Goal: Task Accomplishment & Management: Use online tool/utility

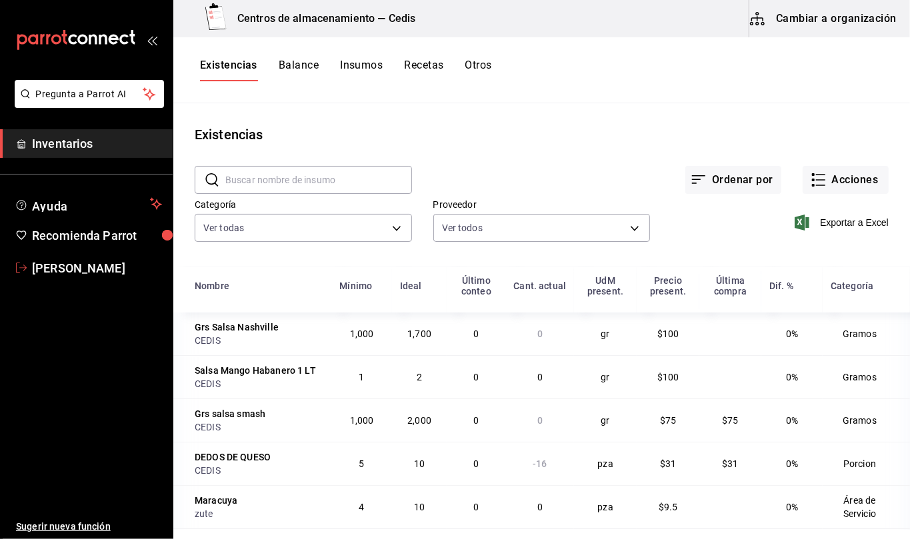
drag, startPoint x: 83, startPoint y: 272, endPoint x: 671, endPoint y: 46, distance: 629.9
click at [83, 272] on span "[PERSON_NAME]" at bounding box center [97, 268] width 130 height 18
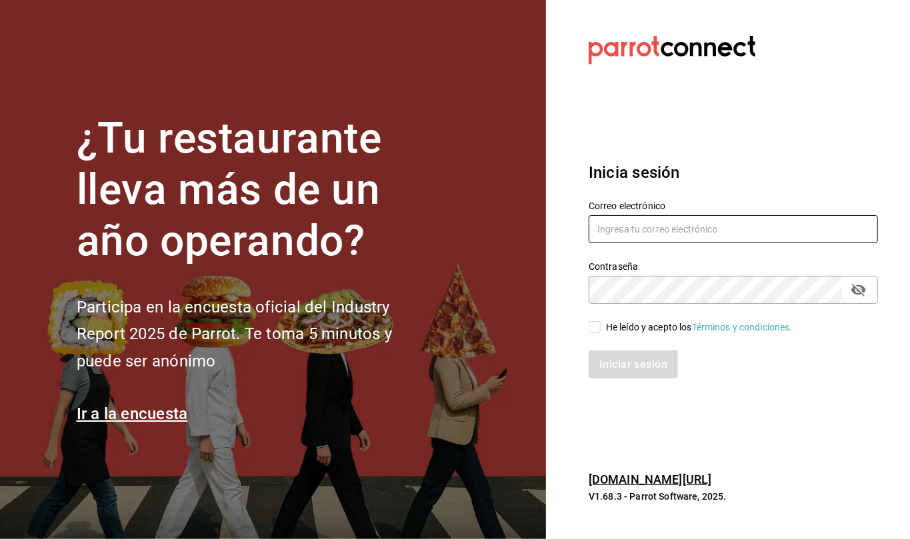
click at [598, 235] on input "text" at bounding box center [733, 229] width 289 height 28
type input "callejongourmet@gmail.com"
click at [601, 324] on span "He leído y acepto los Términos y condiciones." at bounding box center [697, 328] width 192 height 14
click at [601, 324] on input "He leído y acepto los Términos y condiciones." at bounding box center [595, 327] width 12 height 12
checkbox input "true"
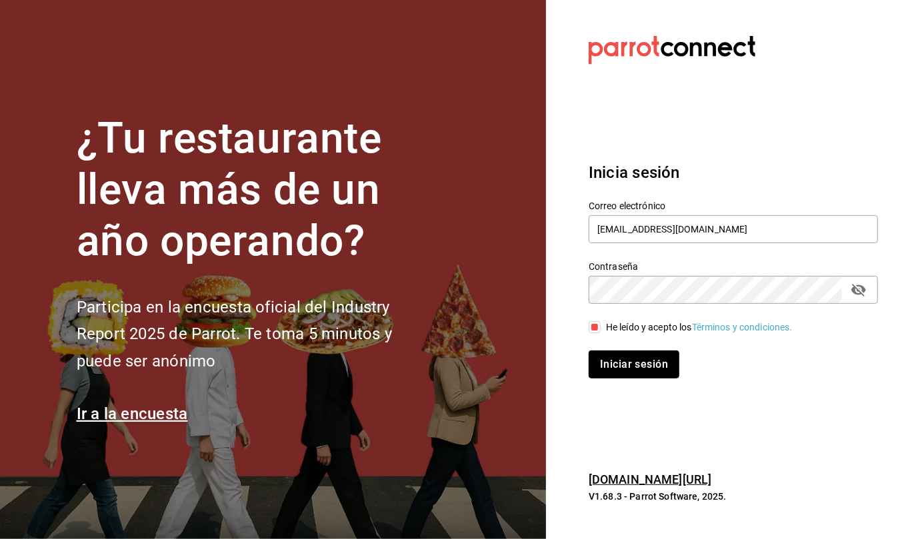
click at [633, 361] on button "Iniciar sesión" at bounding box center [634, 365] width 91 height 28
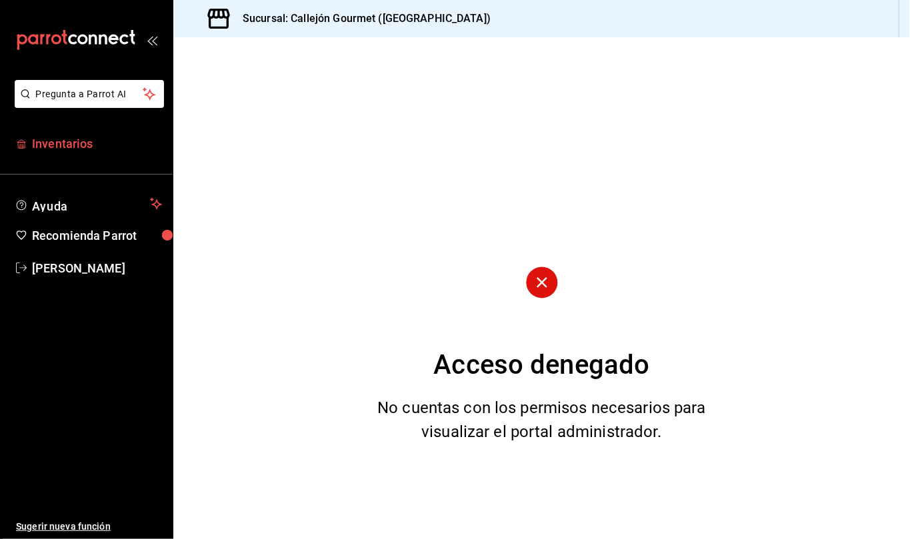
click at [65, 142] on span "Inventarios" at bounding box center [97, 144] width 130 height 18
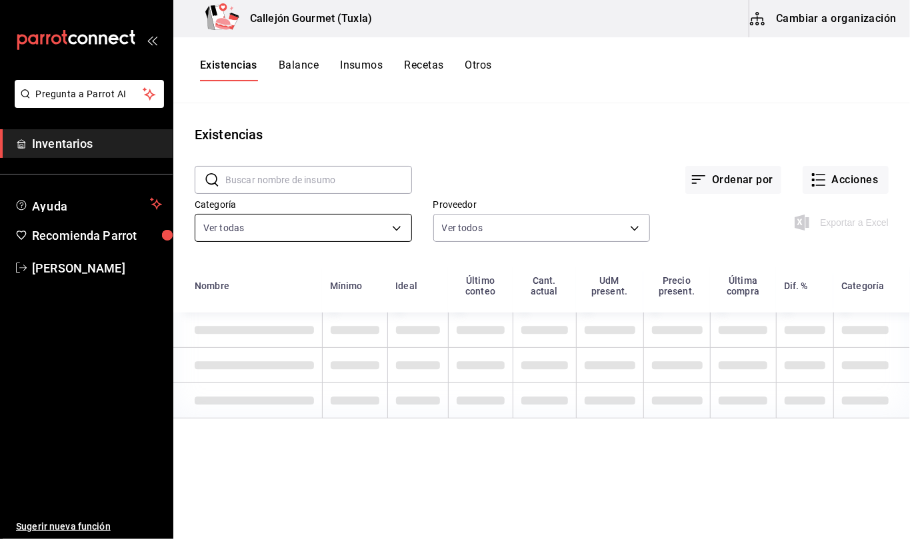
click at [400, 224] on body "Pregunta a Parrot AI Inventarios Ayuda Recomienda Parrot Mila Orozco Sugerir nu…" at bounding box center [455, 265] width 910 height 530
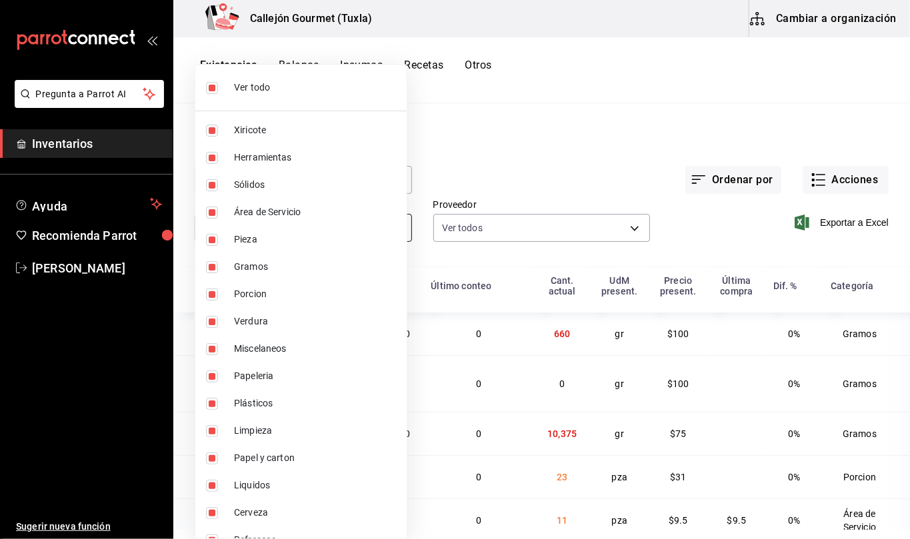
click at [397, 228] on div at bounding box center [455, 269] width 910 height 539
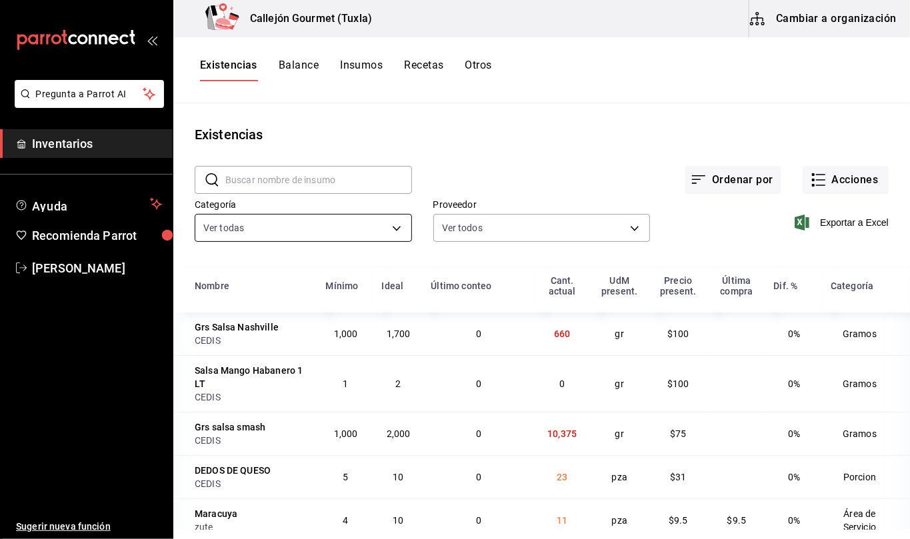
click at [392, 231] on body "Pregunta a Parrot AI Inventarios Ayuda Recomienda Parrot Mila Orozco Sugerir nu…" at bounding box center [455, 265] width 910 height 530
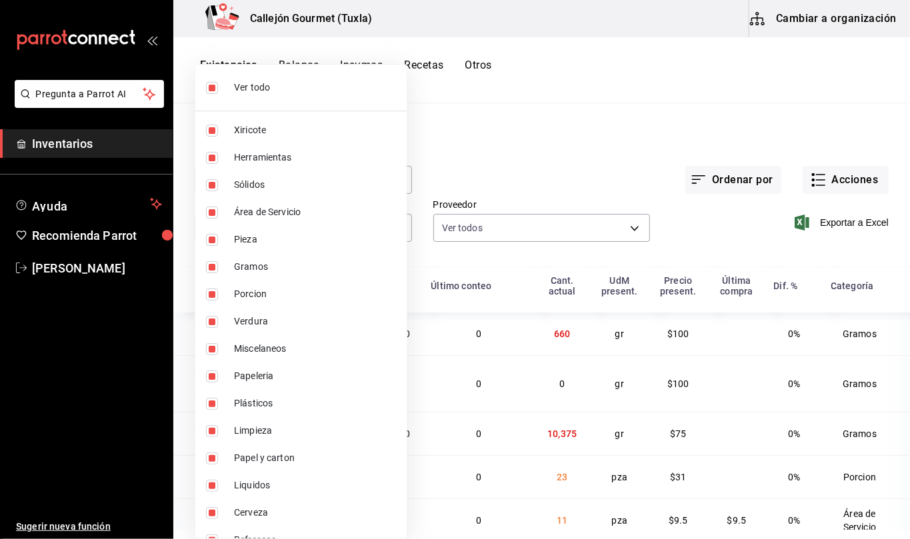
click at [211, 85] on input "checkbox" at bounding box center [212, 88] width 12 height 12
checkbox input "false"
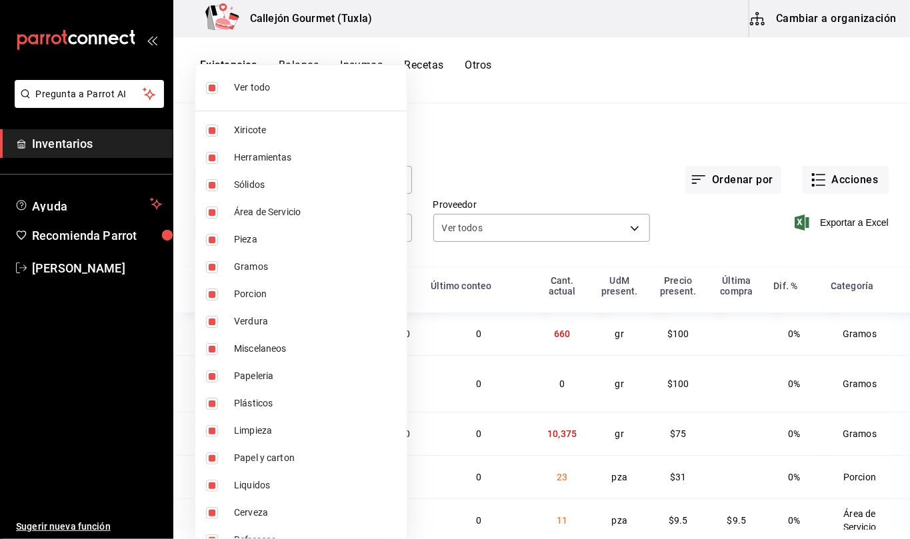
checkbox input "false"
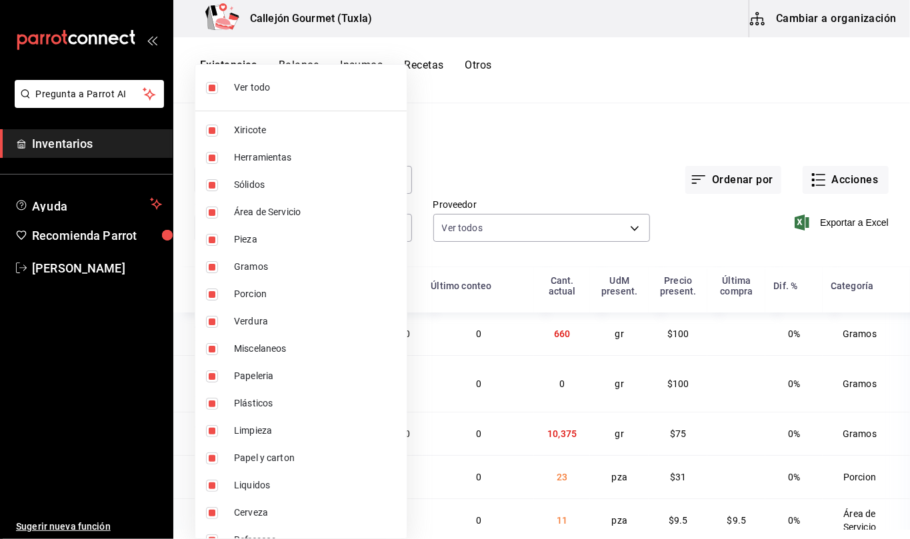
checkbox input "false"
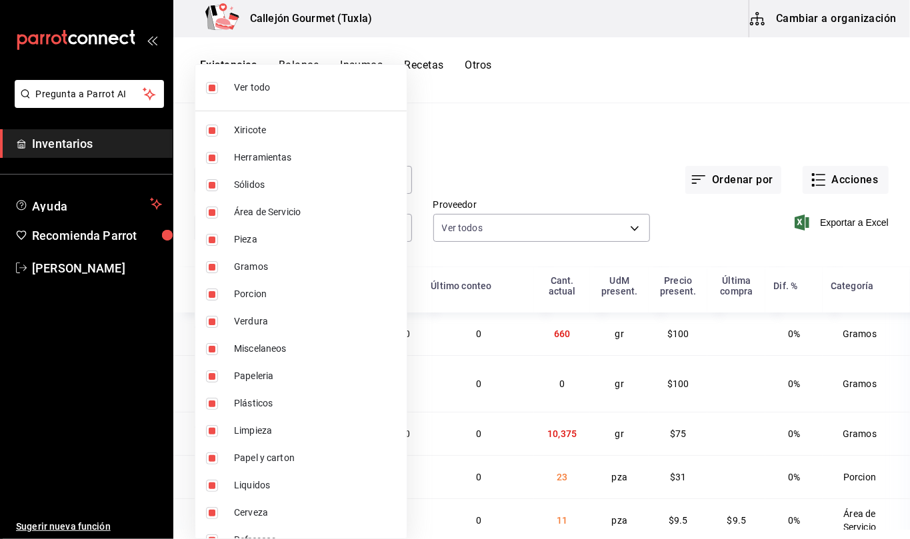
checkbox input "false"
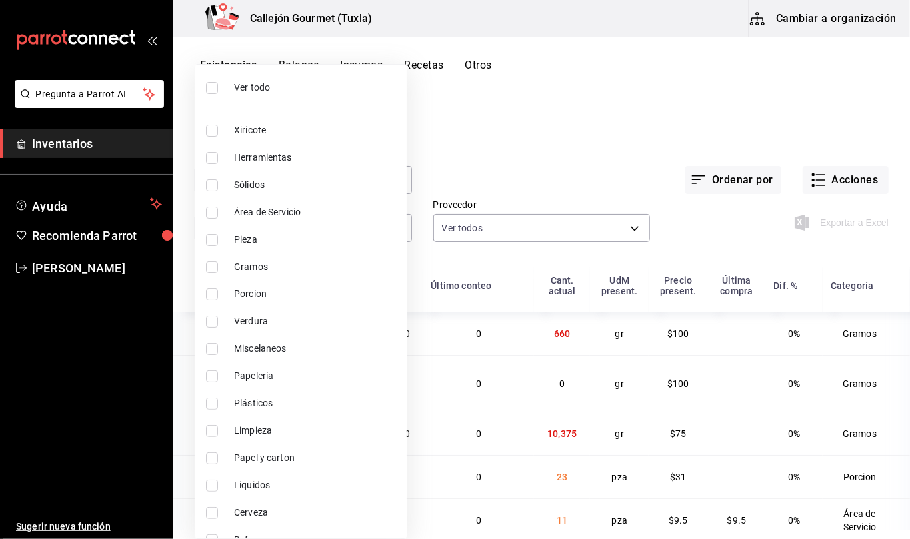
scroll to position [75, 0]
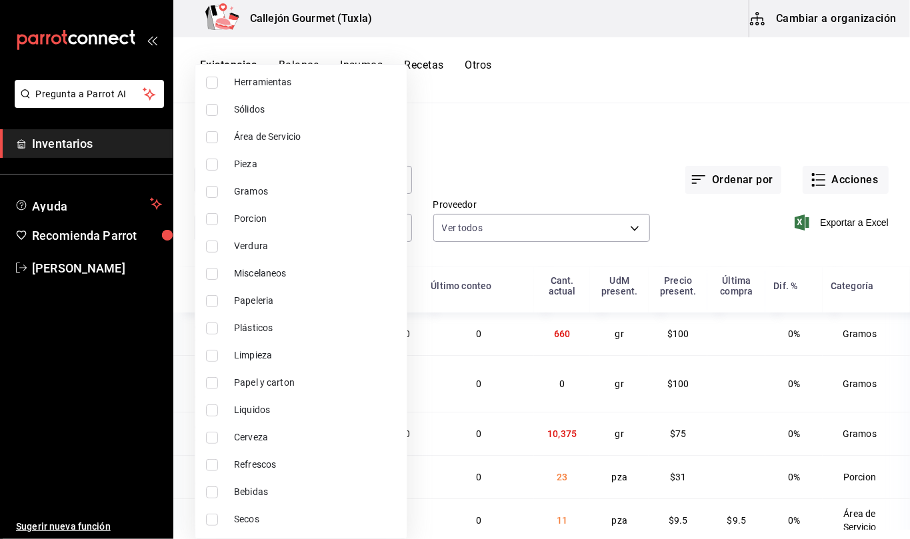
click at [211, 217] on input "checkbox" at bounding box center [212, 219] width 12 height 12
checkbox input "true"
type input "ad61a181-499f-4092-814e-026638fd8a9c"
click at [216, 159] on input "checkbox" at bounding box center [212, 165] width 12 height 12
checkbox input "true"
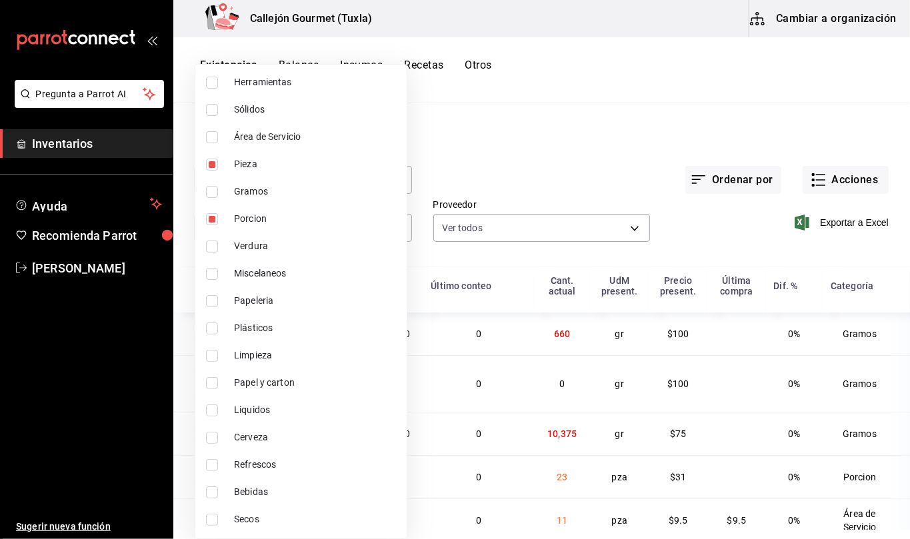
type input "ad61a181-499f-4092-814e-026638fd8a9c,0262bcae-ebf1-4bea-842a-a14c846a0f4c"
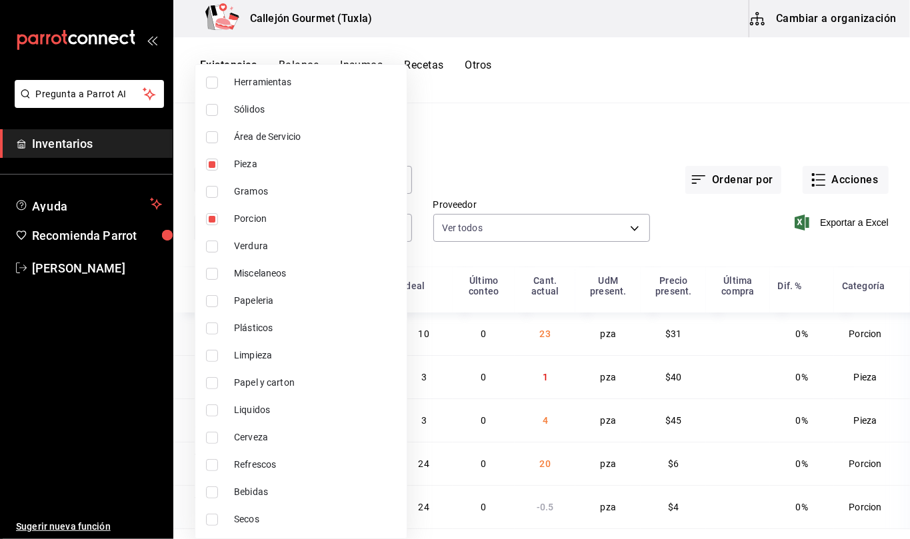
click at [729, 228] on div at bounding box center [455, 269] width 910 height 539
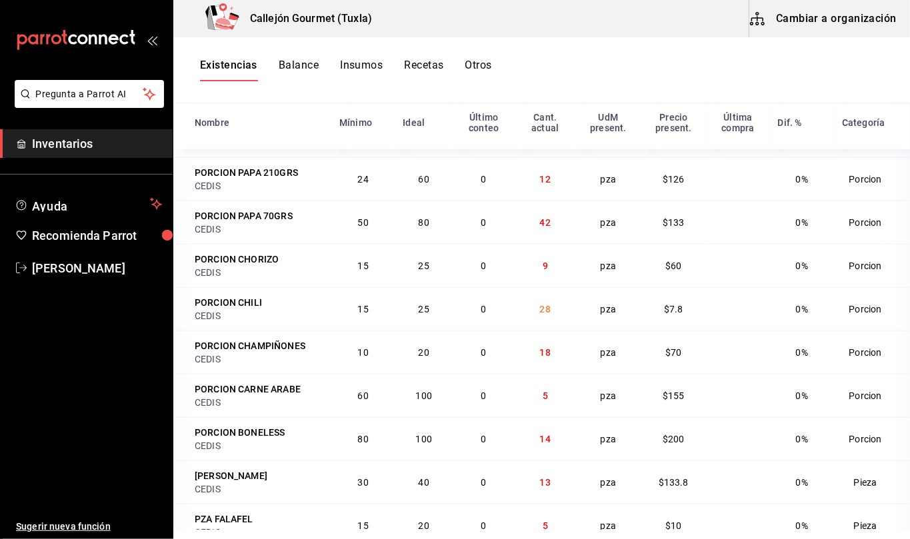
scroll to position [646, 0]
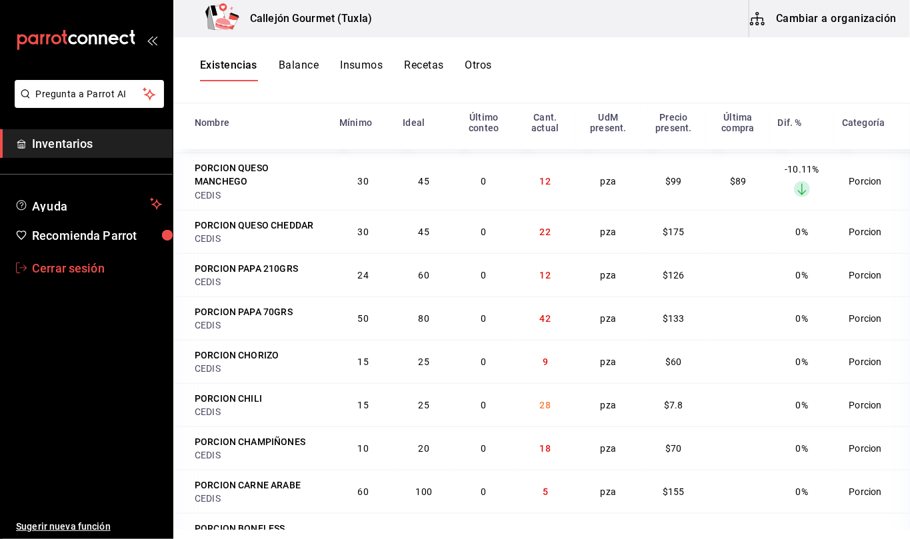
click at [85, 264] on span "Cerrar sesión" at bounding box center [97, 268] width 130 height 18
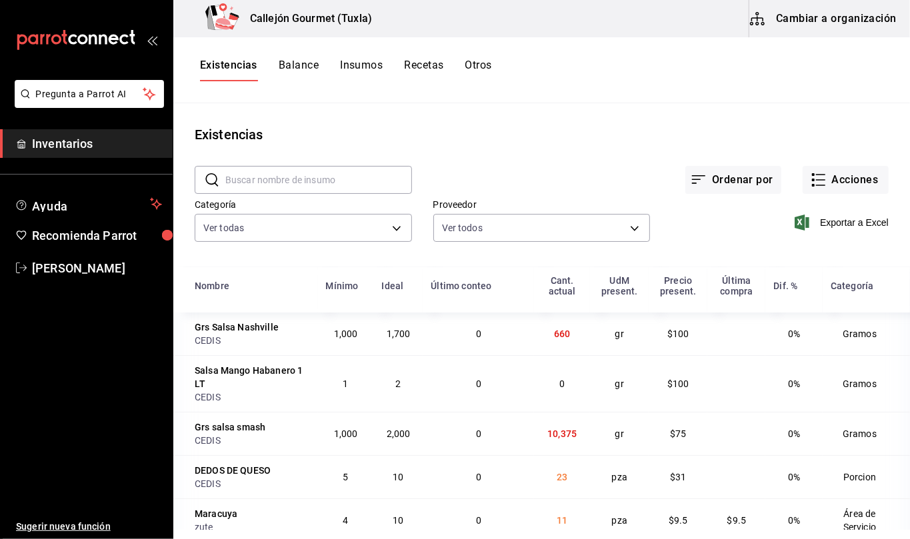
click at [484, 63] on button "Otros" at bounding box center [478, 70] width 27 height 23
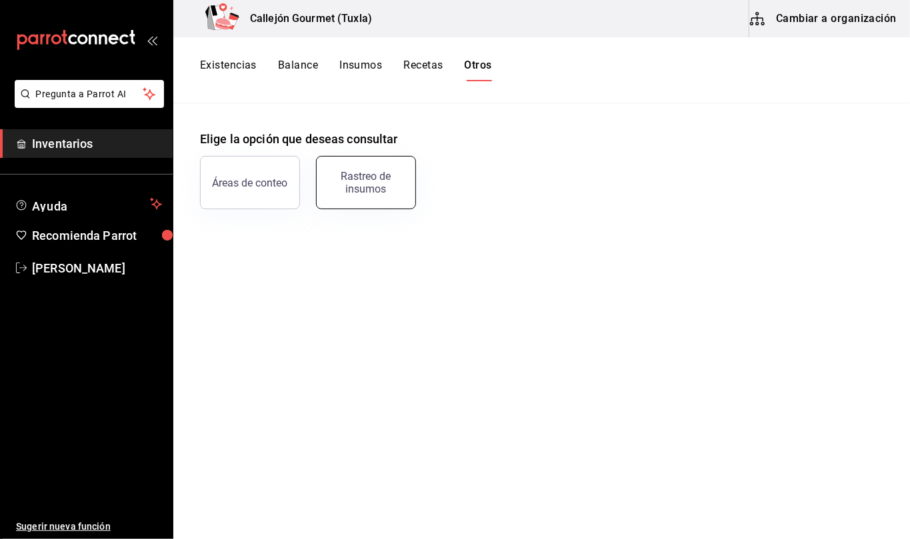
click at [372, 188] on div "Rastreo de insumos" at bounding box center [366, 182] width 83 height 25
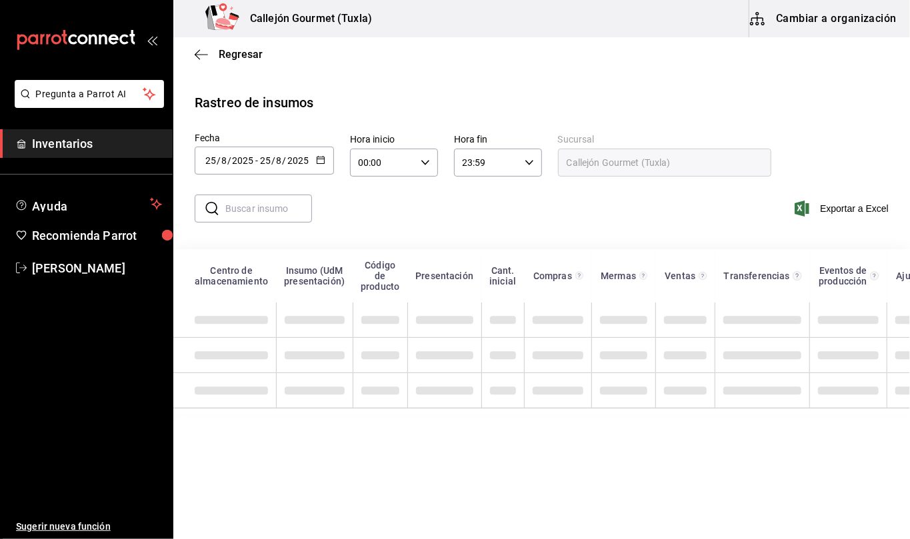
click at [321, 161] on icon "button" at bounding box center [320, 159] width 9 height 9
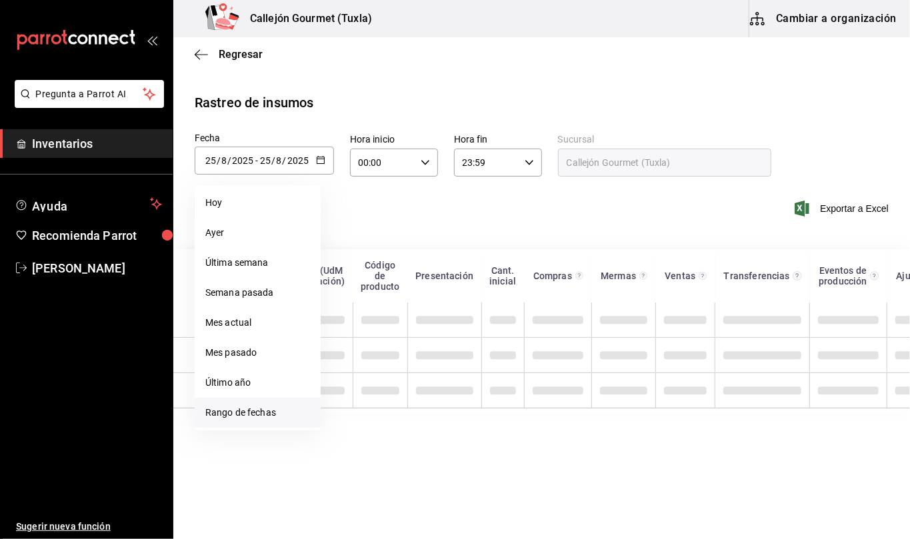
click at [253, 413] on li "Rango de fechas" at bounding box center [258, 413] width 126 height 30
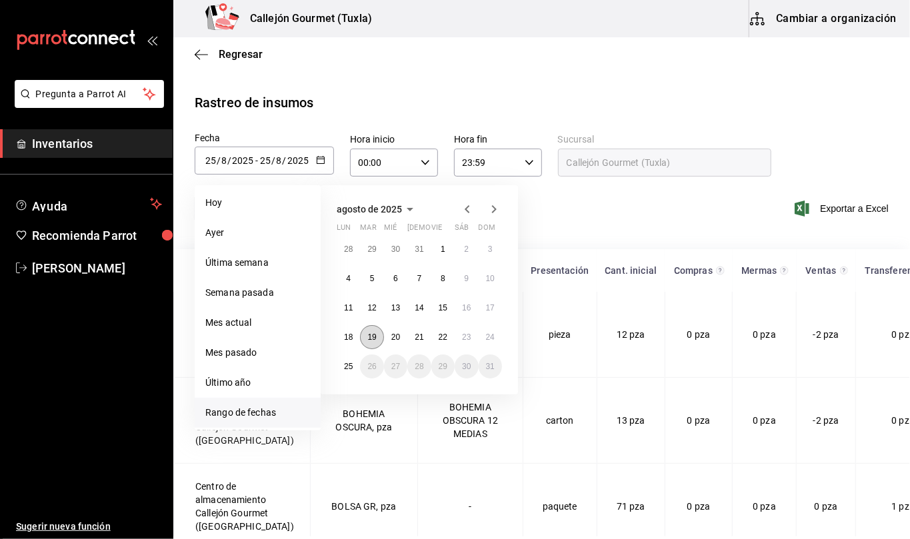
click at [368, 335] on abbr "19" at bounding box center [371, 337] width 9 height 9
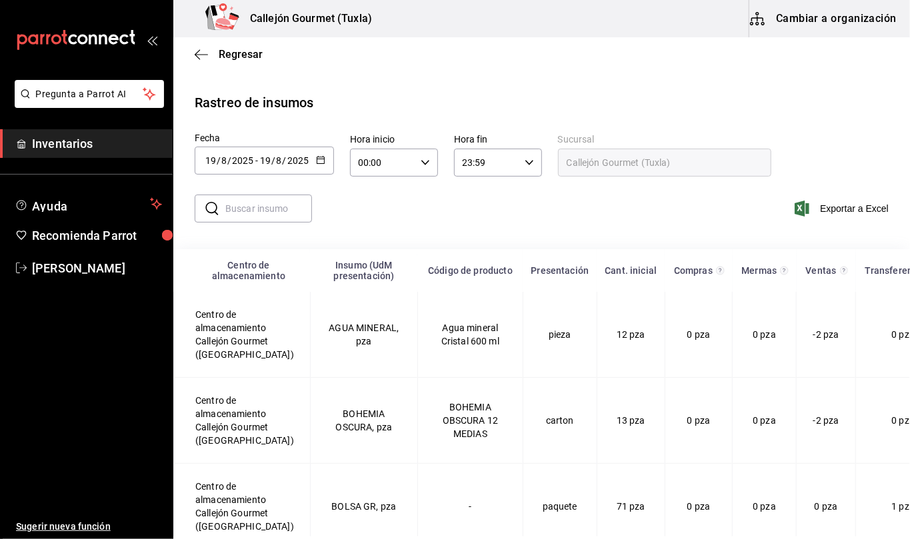
type input "[DATE]"
type input "19"
type input "[DATE]"
type input "19"
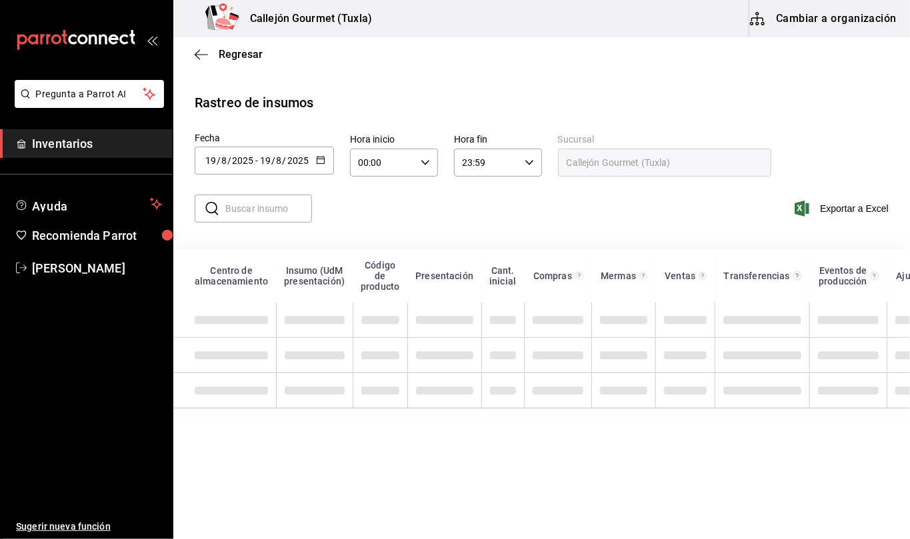
click at [286, 211] on input "text" at bounding box center [268, 208] width 87 height 27
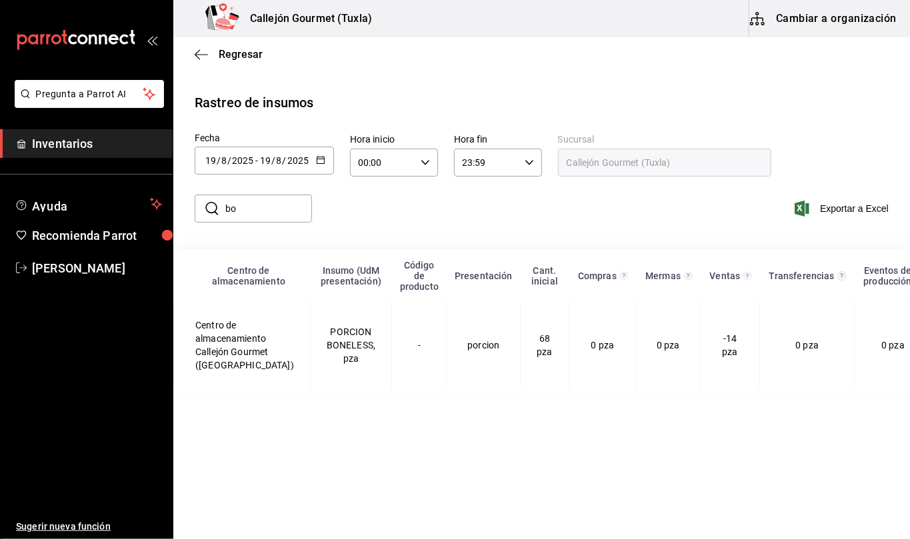
type input "b"
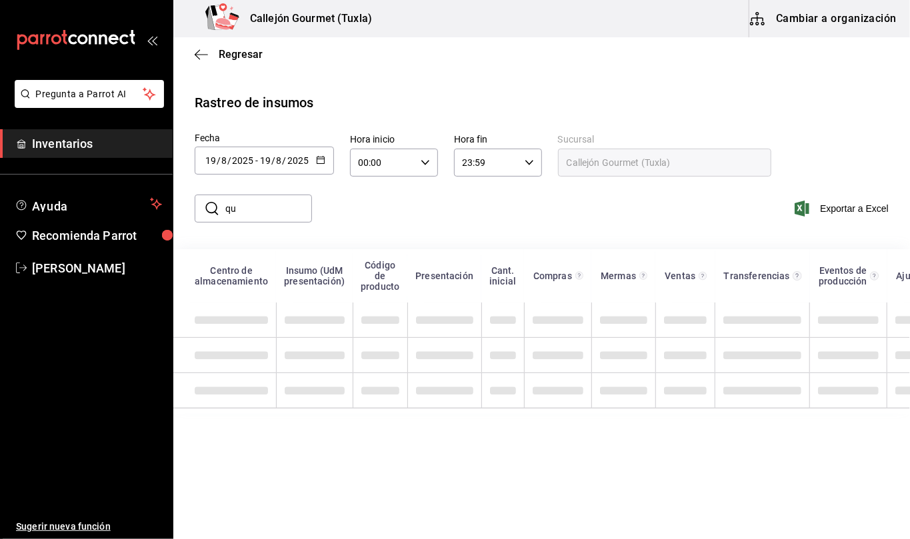
type input "q"
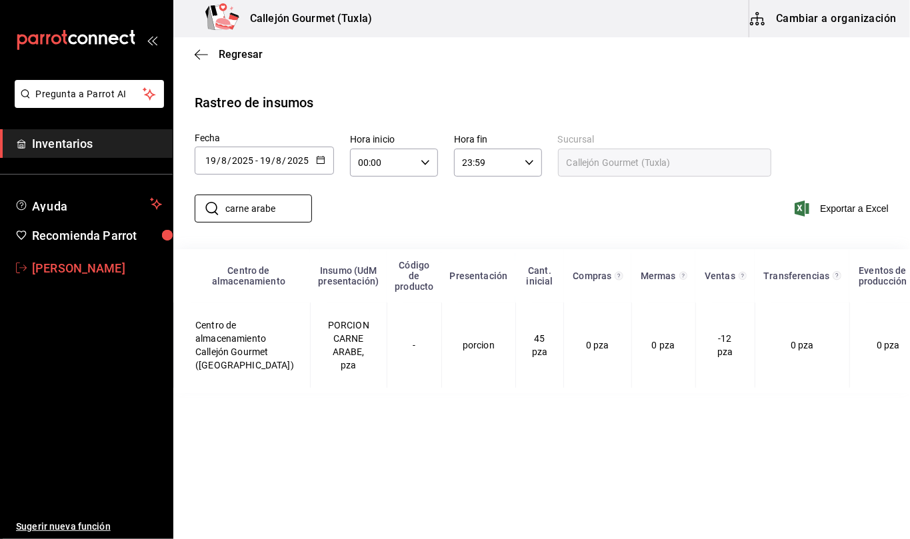
type input "carne arabe"
click at [67, 265] on span "[PERSON_NAME]" at bounding box center [97, 268] width 130 height 18
